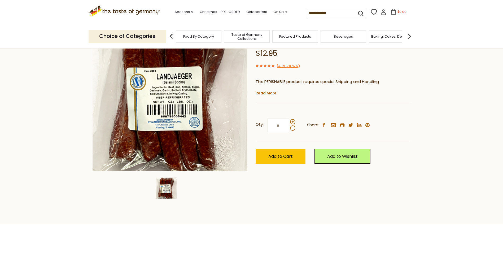
scroll to position [44, 0]
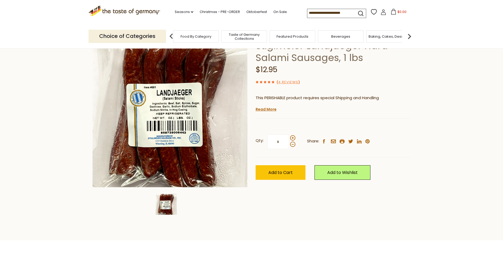
click at [201, 39] on div "Food By Category" at bounding box center [196, 36] width 46 height 12
click at [408, 34] on img at bounding box center [409, 36] width 11 height 11
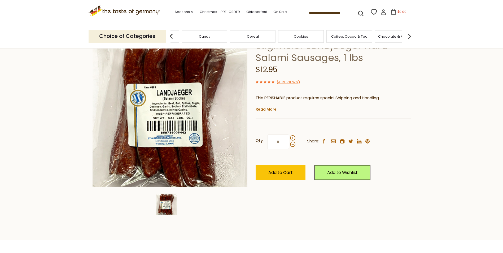
click at [408, 34] on img at bounding box center [409, 36] width 11 height 11
click at [408, 33] on img at bounding box center [409, 36] width 11 height 11
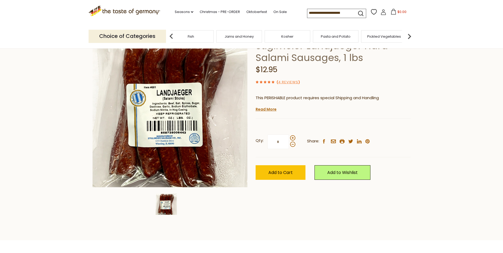
click at [408, 33] on img at bounding box center [409, 36] width 11 height 11
click at [404, 35] on div "Food By Category Taste of Germany Collections Featured Products Beverages Bakin…" at bounding box center [292, 36] width 245 height 13
click at [412, 36] on img at bounding box center [409, 36] width 11 height 11
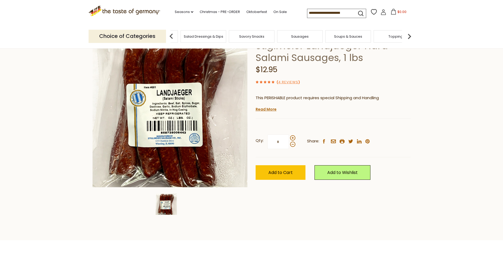
click at [295, 34] on span "Sausages" at bounding box center [300, 36] width 18 height 4
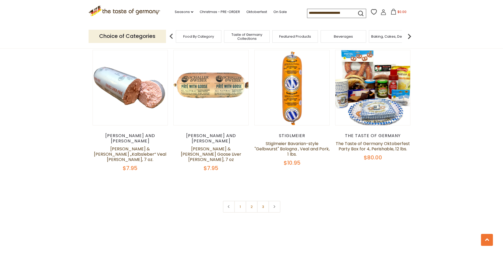
scroll to position [1271, 0]
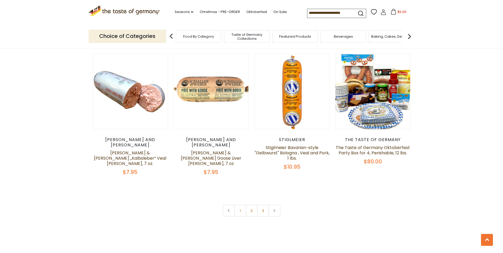
click at [253, 205] on link "2" at bounding box center [252, 211] width 12 height 12
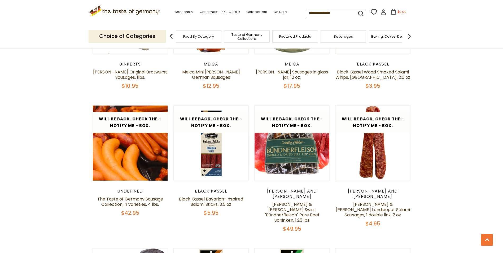
scroll to position [924, 0]
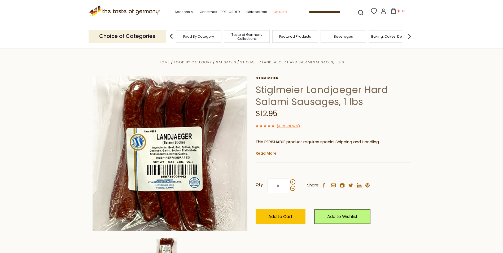
click at [279, 12] on link "On Sale" at bounding box center [281, 12] width 14 height 6
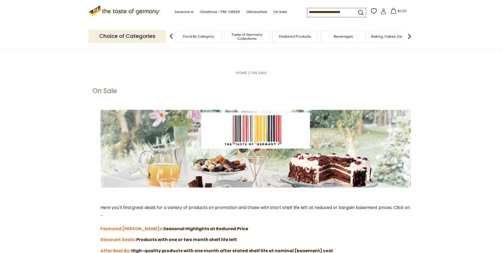
click at [170, 33] on img at bounding box center [171, 36] width 11 height 11
click at [248, 39] on span "Taste of Germany Collections" at bounding box center [247, 37] width 42 height 8
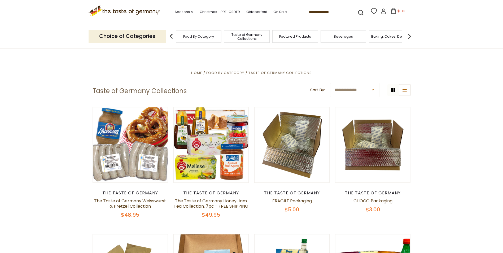
click at [411, 36] on img at bounding box center [409, 36] width 11 height 11
click at [411, 35] on img at bounding box center [409, 36] width 11 height 11
click at [410, 33] on img at bounding box center [409, 36] width 11 height 11
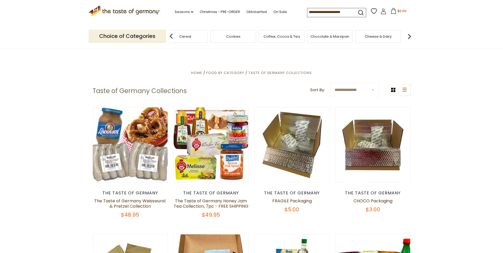
click at [409, 33] on img at bounding box center [409, 36] width 11 height 11
click at [409, 34] on img at bounding box center [409, 36] width 11 height 11
click at [261, 40] on div "Fish" at bounding box center [264, 36] width 46 height 12
click at [265, 36] on span "Fish" at bounding box center [268, 36] width 6 height 4
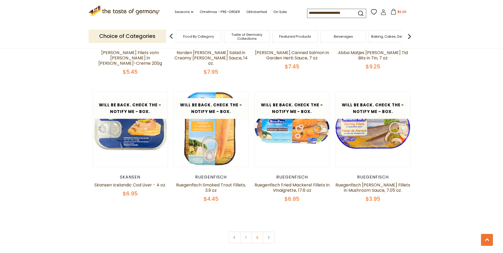
scroll to position [1192, 0]
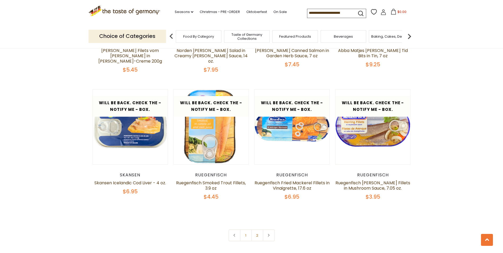
click at [262, 230] on link "2" at bounding box center [258, 236] width 12 height 12
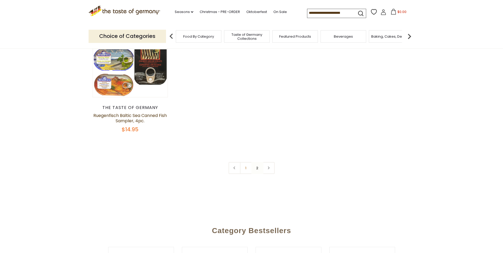
scroll to position [210, 0]
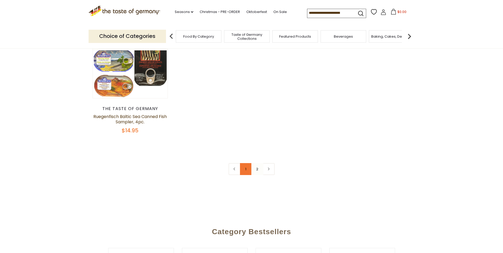
click at [245, 169] on link "1" at bounding box center [246, 169] width 12 height 12
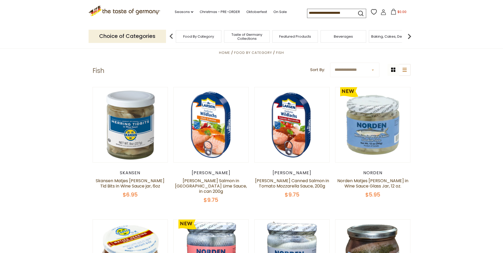
scroll to position [0, 0]
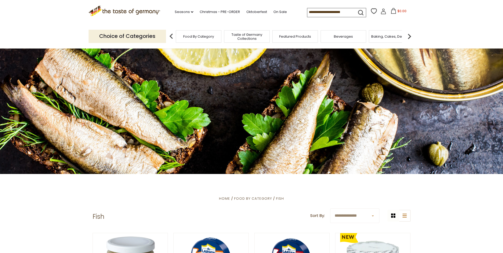
click at [410, 37] on img at bounding box center [409, 36] width 11 height 11
click at [409, 36] on img at bounding box center [409, 36] width 11 height 11
click at [408, 35] on img at bounding box center [409, 36] width 11 height 11
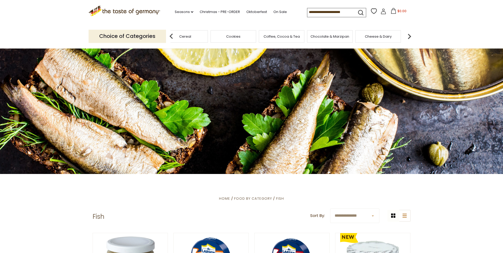
click at [408, 35] on img at bounding box center [409, 36] width 11 height 11
click at [410, 37] on img at bounding box center [409, 36] width 11 height 11
click at [409, 37] on img at bounding box center [409, 36] width 11 height 11
click at [407, 38] on img at bounding box center [409, 36] width 11 height 11
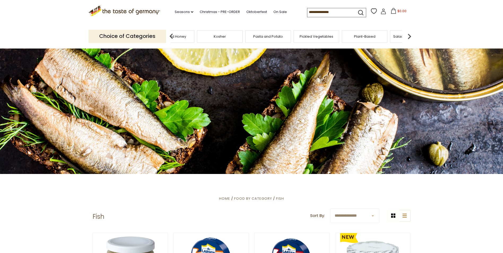
click at [407, 37] on img at bounding box center [409, 36] width 11 height 11
click at [373, 38] on span "Sausages" at bounding box center [374, 36] width 18 height 4
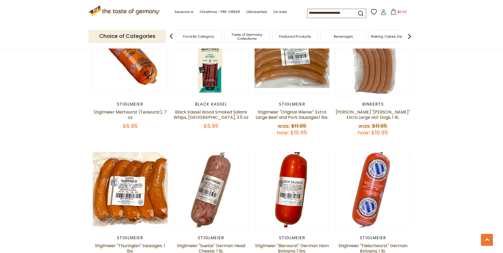
scroll to position [932, 0]
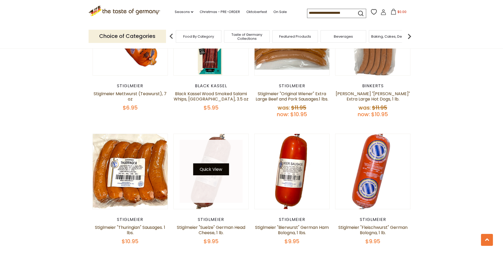
click at [210, 163] on button "Quick View" at bounding box center [211, 169] width 36 height 12
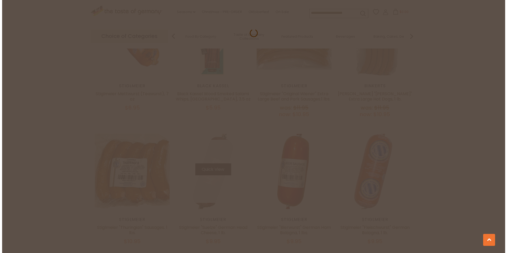
scroll to position [933, 0]
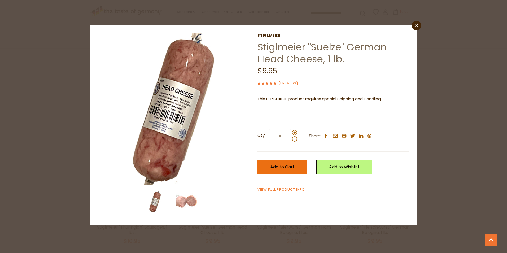
click at [294, 164] on span "Add to Cart" at bounding box center [282, 167] width 24 height 6
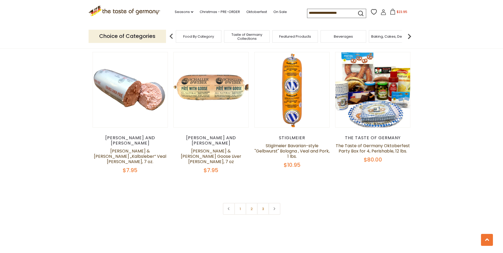
scroll to position [1275, 0]
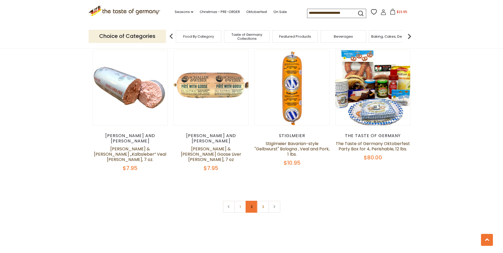
click at [254, 201] on link "2" at bounding box center [252, 207] width 12 height 12
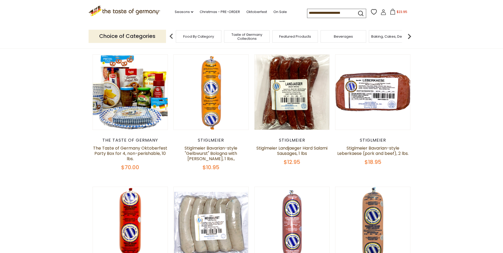
scroll to position [158, 0]
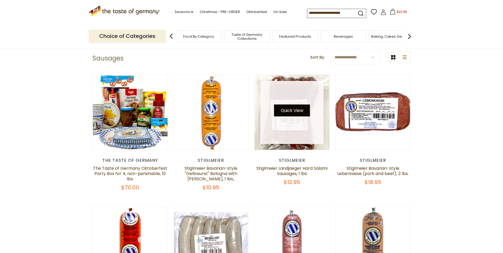
click at [281, 113] on button "Quick View" at bounding box center [292, 111] width 36 height 12
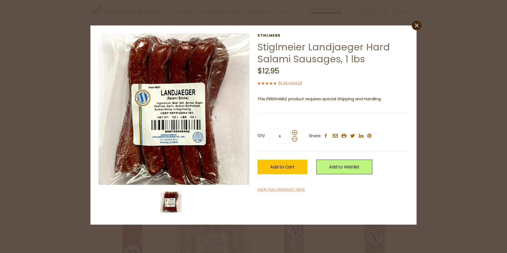
click at [282, 136] on input "*" at bounding box center [280, 136] width 22 height 15
click at [294, 132] on span at bounding box center [294, 132] width 5 height 5
click at [291, 132] on input "*" at bounding box center [280, 136] width 22 height 15
type input "*"
click at [287, 167] on span "Add to Cart" at bounding box center [282, 167] width 24 height 6
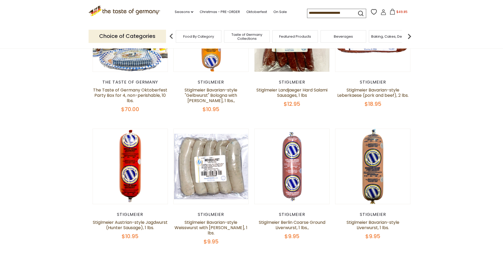
scroll to position [251, 0]
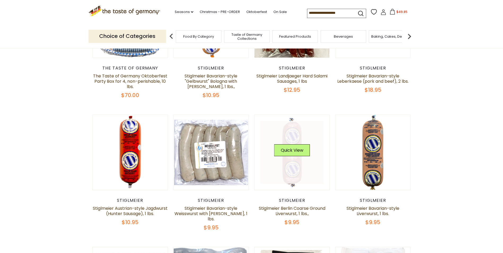
click at [288, 167] on link at bounding box center [292, 152] width 63 height 63
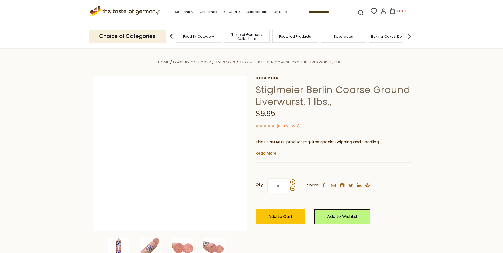
click at [291, 151] on div "Stiglmeier Stiglmeier Berlin Coarse Ground Liverwurst, 1 lbs., $9.95 ( 0 Review…" at bounding box center [333, 156] width 155 height 160
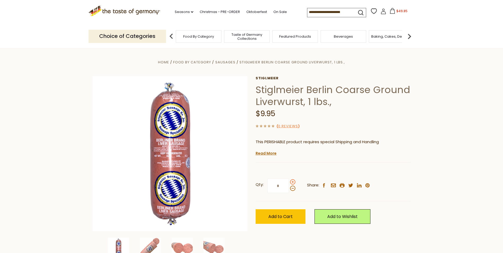
click at [293, 182] on span at bounding box center [292, 181] width 5 height 5
click at [289, 182] on input "*" at bounding box center [278, 186] width 22 height 15
click at [293, 189] on span at bounding box center [292, 188] width 5 height 5
click at [289, 189] on input "*" at bounding box center [278, 186] width 22 height 15
click at [292, 183] on span at bounding box center [292, 181] width 5 height 5
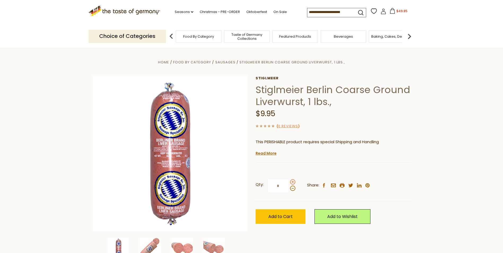
click at [289, 183] on input "*" at bounding box center [278, 186] width 22 height 15
click at [293, 189] on span at bounding box center [292, 188] width 5 height 5
click at [289, 189] on input "*" at bounding box center [278, 186] width 22 height 15
click at [292, 184] on span at bounding box center [292, 181] width 5 height 5
click at [289, 184] on input "*" at bounding box center [278, 186] width 22 height 15
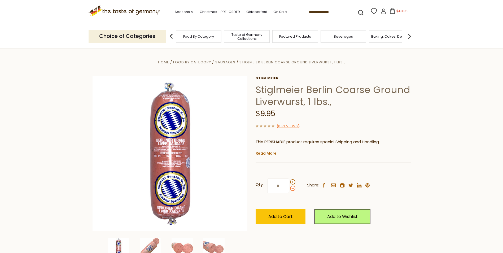
click at [293, 189] on span at bounding box center [292, 188] width 5 height 5
click at [289, 189] on input "*" at bounding box center [278, 186] width 22 height 15
type input "*"
click at [281, 218] on span "Add to Cart" at bounding box center [281, 217] width 24 height 6
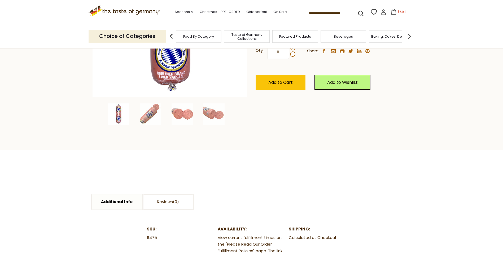
scroll to position [135, 0]
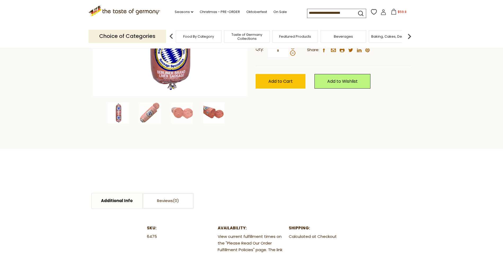
click at [210, 113] on img at bounding box center [214, 112] width 21 height 21
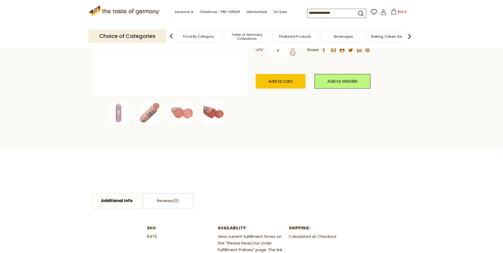
drag, startPoint x: 201, startPoint y: 83, endPoint x: 202, endPoint y: 66, distance: 17.6
click at [202, 66] on img at bounding box center [170, 18] width 155 height 155
